Goal: Check status: Check status

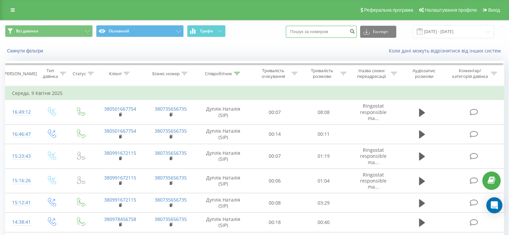
click at [324, 32] on input at bounding box center [321, 32] width 71 height 12
paste input "067 970 6610"
type input "067 970 6610"
click at [355, 31] on icon "submit" at bounding box center [352, 30] width 6 height 4
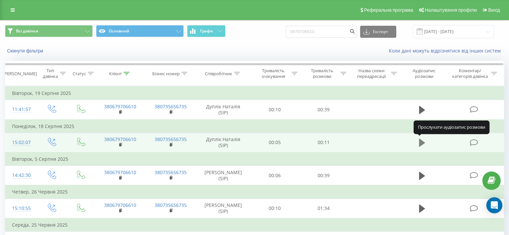
click at [420, 142] on icon at bounding box center [422, 143] width 6 height 8
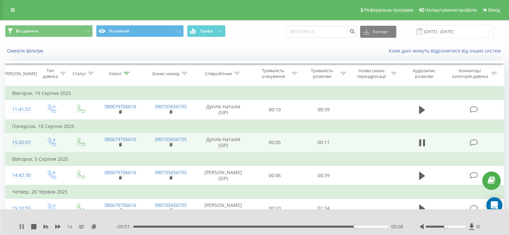
click at [23, 228] on icon at bounding box center [22, 226] width 1 height 5
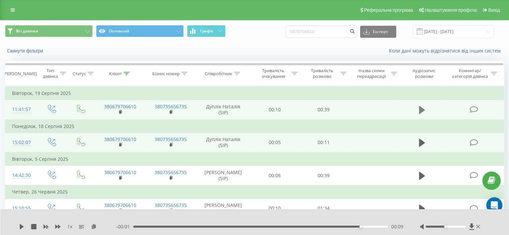
click at [422, 110] on icon at bounding box center [422, 110] width 6 height 8
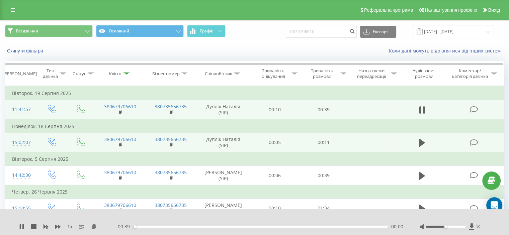
click at [193, 228] on div "- 00:39 00:00 00:00" at bounding box center [259, 226] width 287 height 7
drag, startPoint x: 192, startPoint y: 227, endPoint x: 219, endPoint y: 231, distance: 27.1
click at [193, 227] on div "00:09" at bounding box center [260, 227] width 254 height 2
click at [308, 226] on div "00:10" at bounding box center [260, 227] width 254 height 2
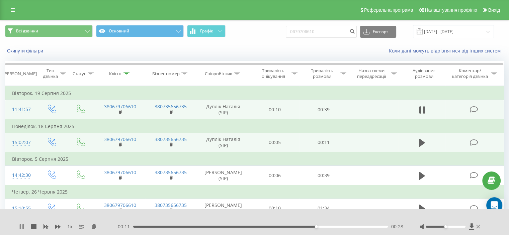
click at [20, 226] on icon at bounding box center [20, 226] width 1 height 5
